Goal: Information Seeking & Learning: Learn about a topic

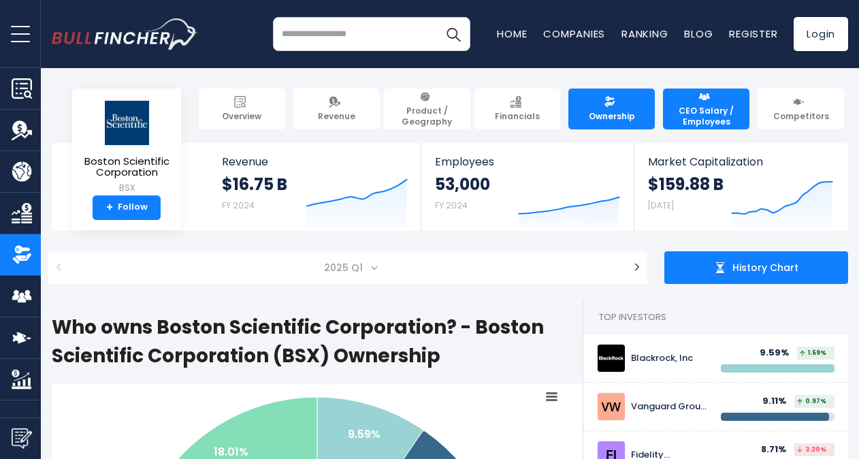
click at [701, 106] on span "CEO Salary / Employees" at bounding box center [706, 116] width 74 height 21
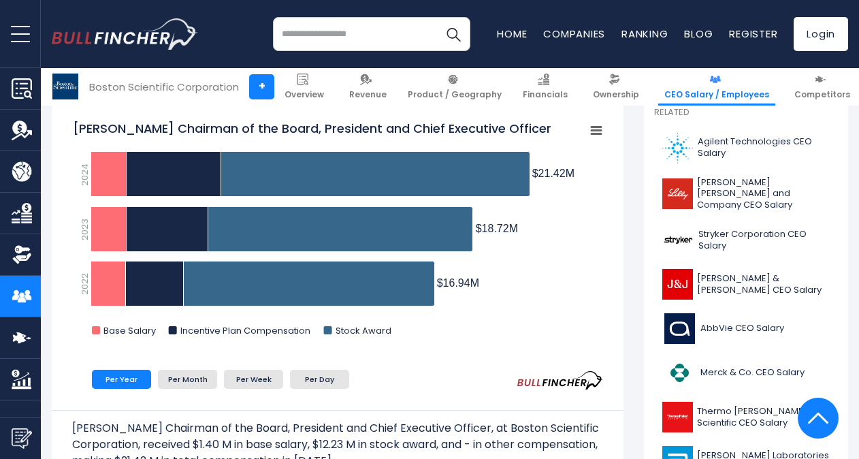
scroll to position [409, 0]
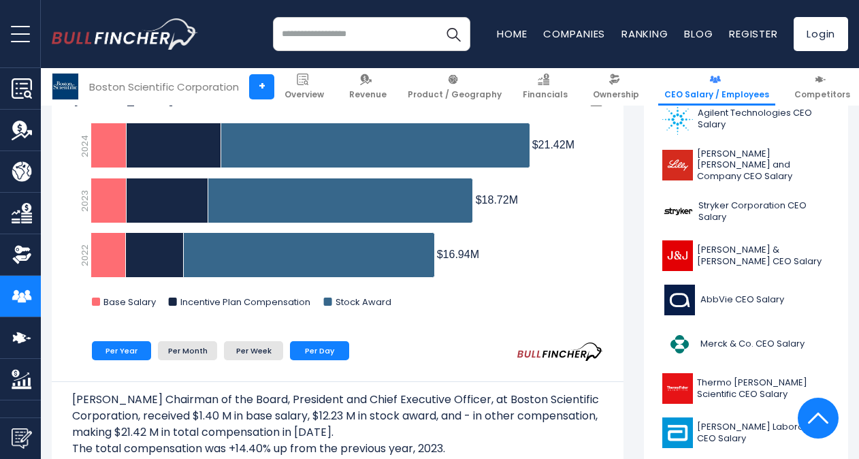
click at [324, 348] on li "Per Day" at bounding box center [319, 350] width 59 height 19
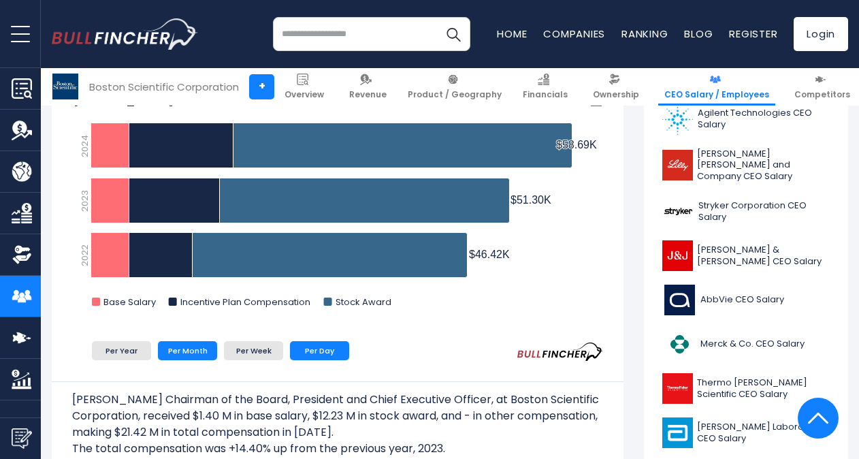
click at [177, 351] on li "Per Month" at bounding box center [187, 350] width 59 height 19
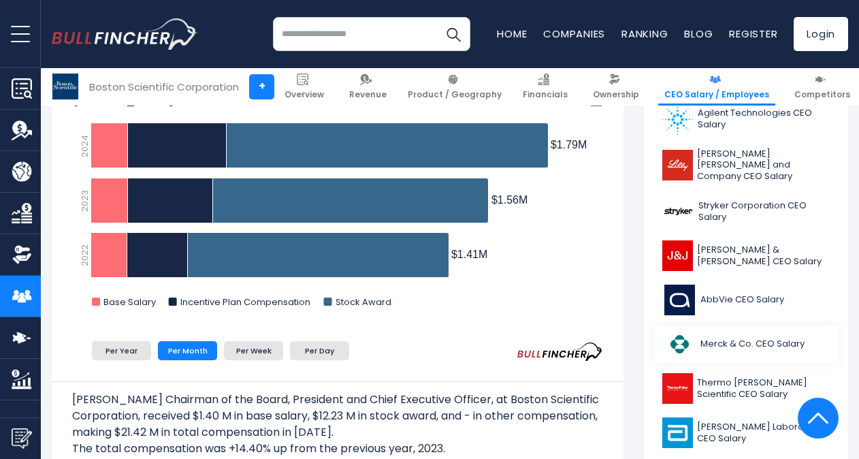
click at [715, 338] on span "Merck & Co. CEO Salary" at bounding box center [753, 344] width 104 height 12
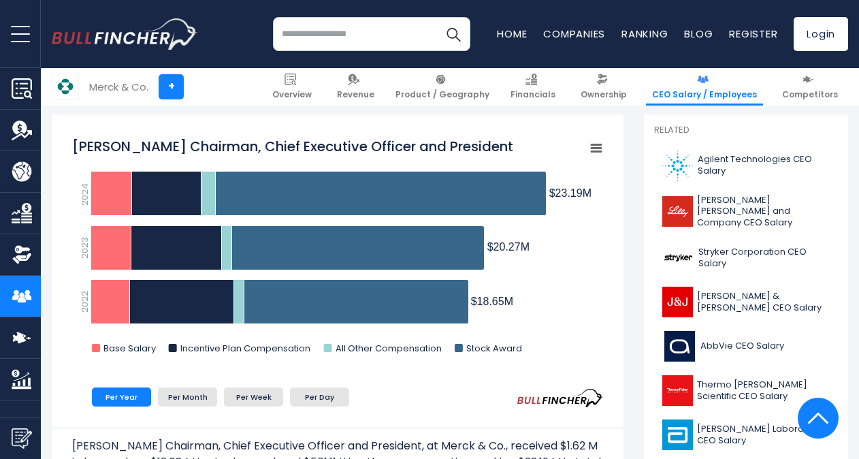
scroll to position [340, 0]
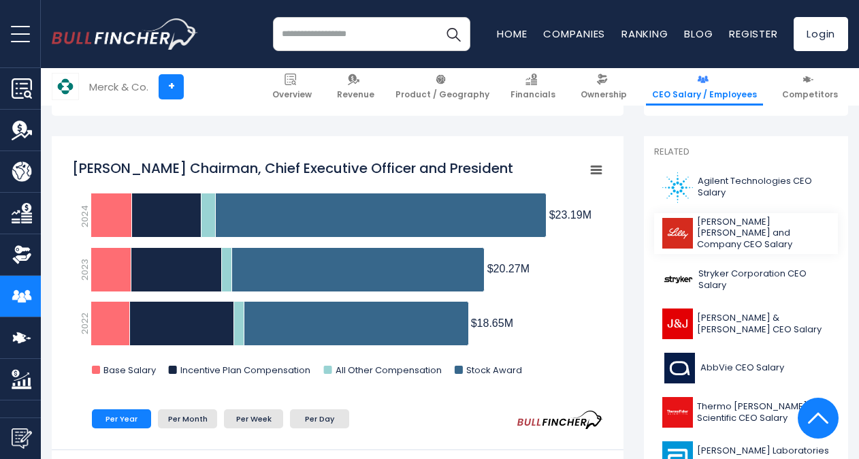
click at [714, 226] on span "[PERSON_NAME] [PERSON_NAME] and Company CEO Salary" at bounding box center [763, 234] width 133 height 35
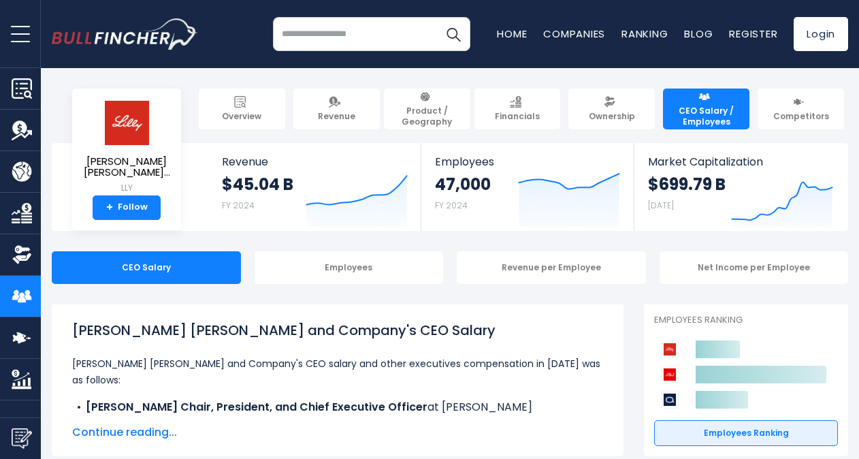
click at [349, 32] on input "search" at bounding box center [371, 34] width 197 height 34
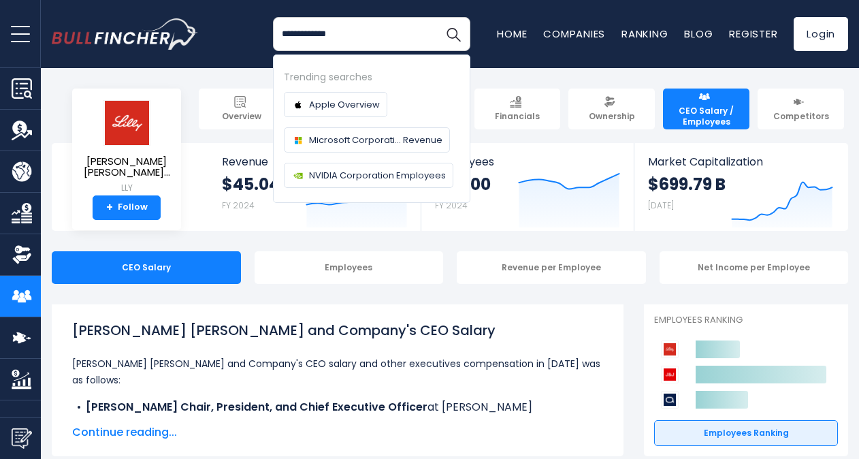
type input "**********"
click at [436, 17] on button "Search" at bounding box center [453, 34] width 34 height 34
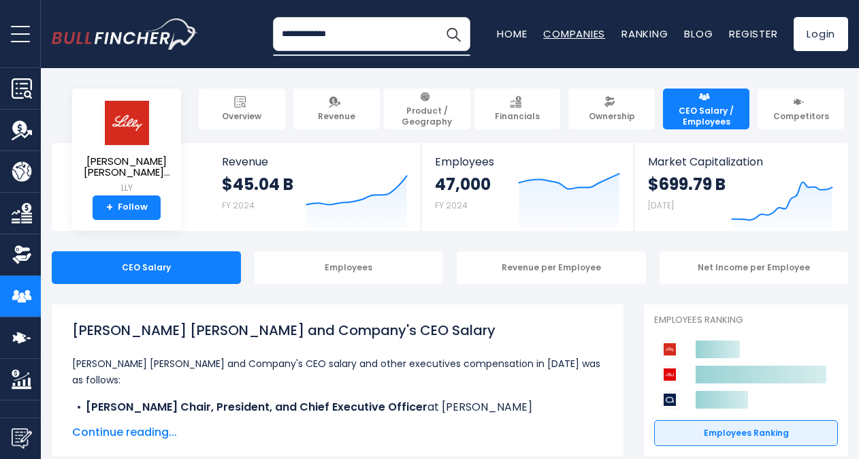
click at [562, 35] on link "Companies" at bounding box center [574, 34] width 62 height 14
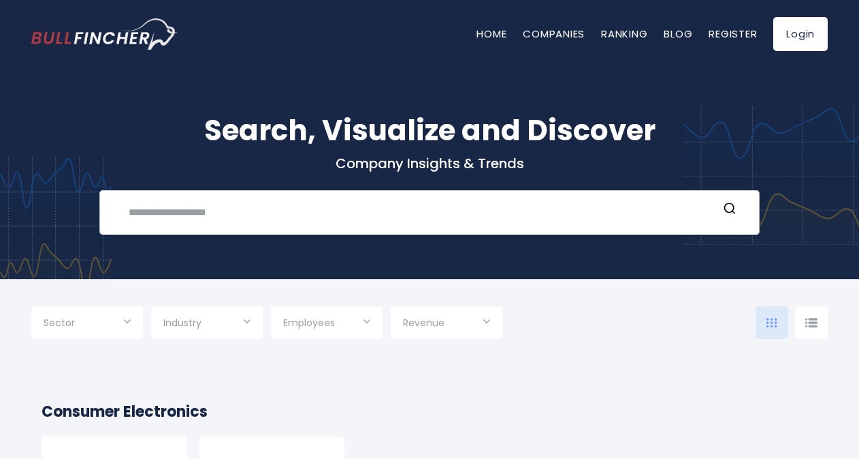
click at [414, 221] on input "text" at bounding box center [420, 211] width 598 height 25
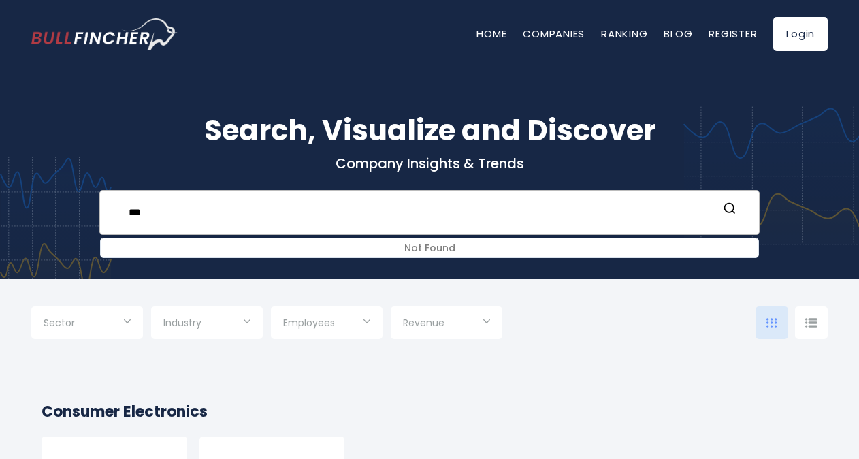
type input "**"
